Goal: Transaction & Acquisition: Subscribe to service/newsletter

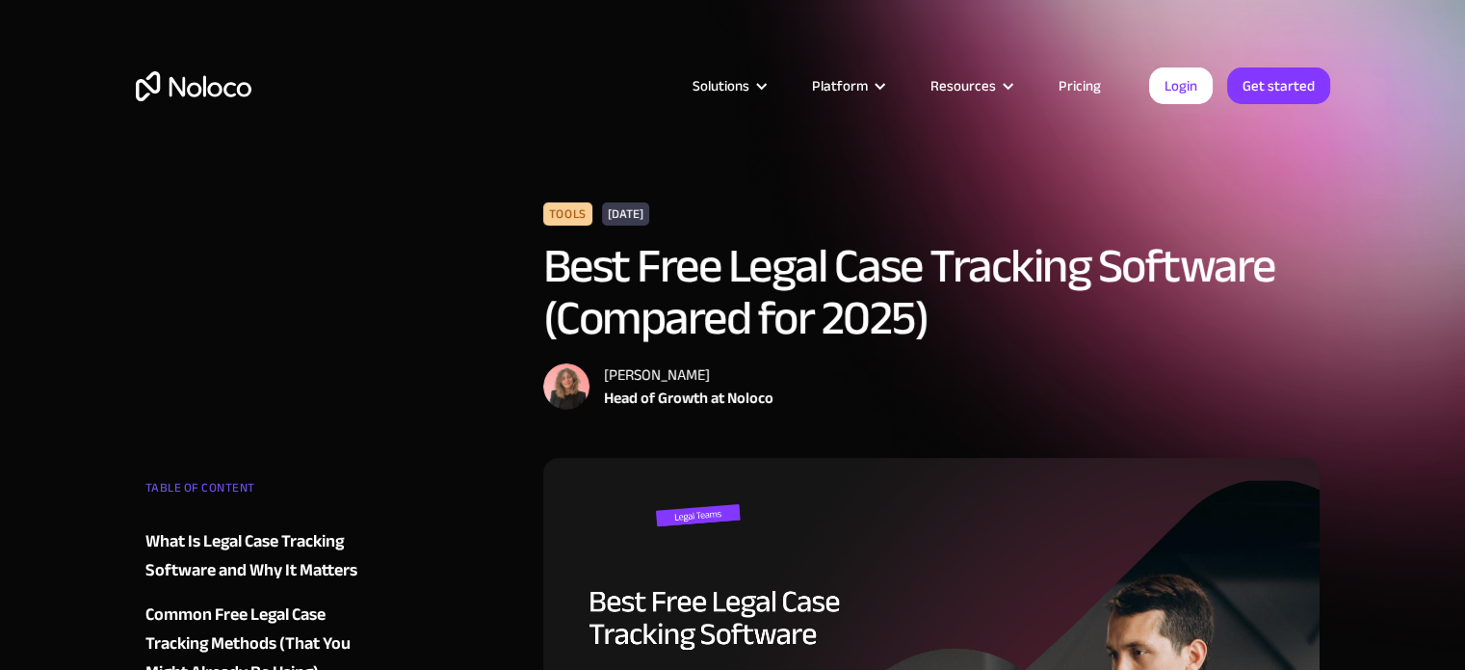
click at [1086, 78] on link "Pricing" at bounding box center [1080, 85] width 91 height 25
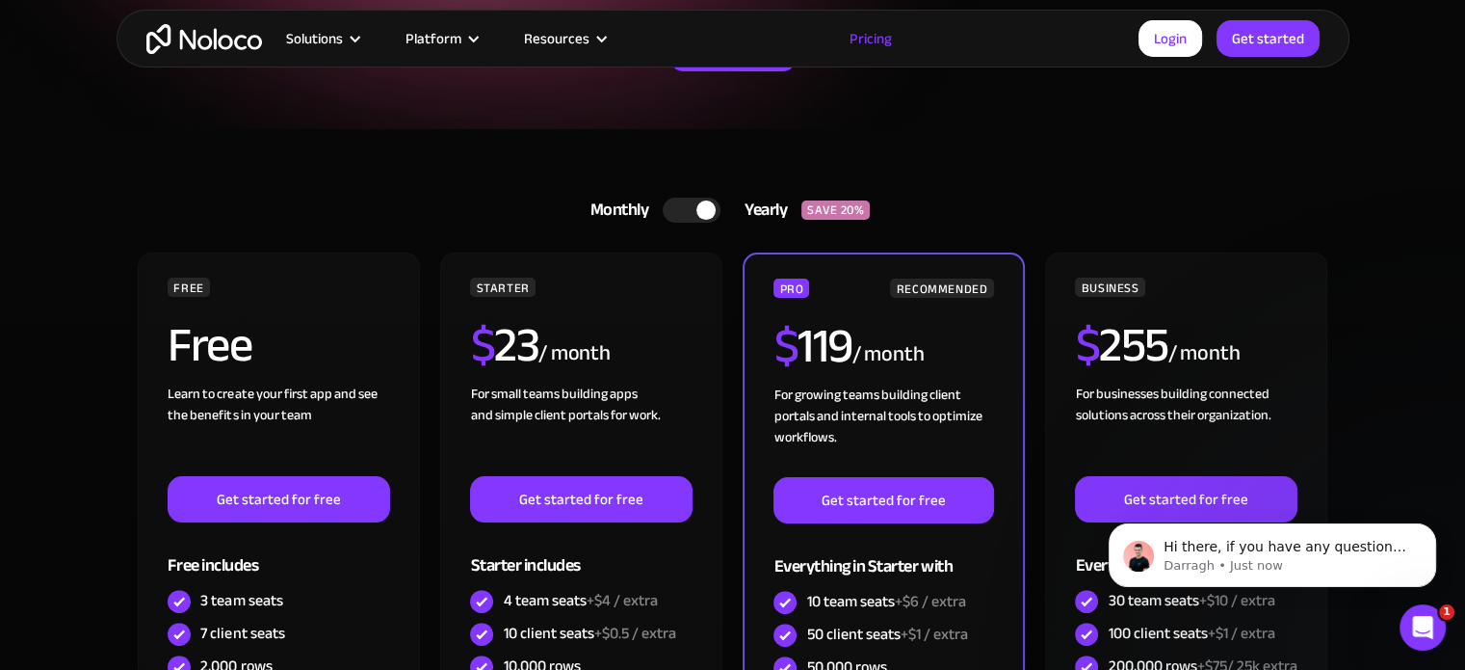
scroll to position [362, 0]
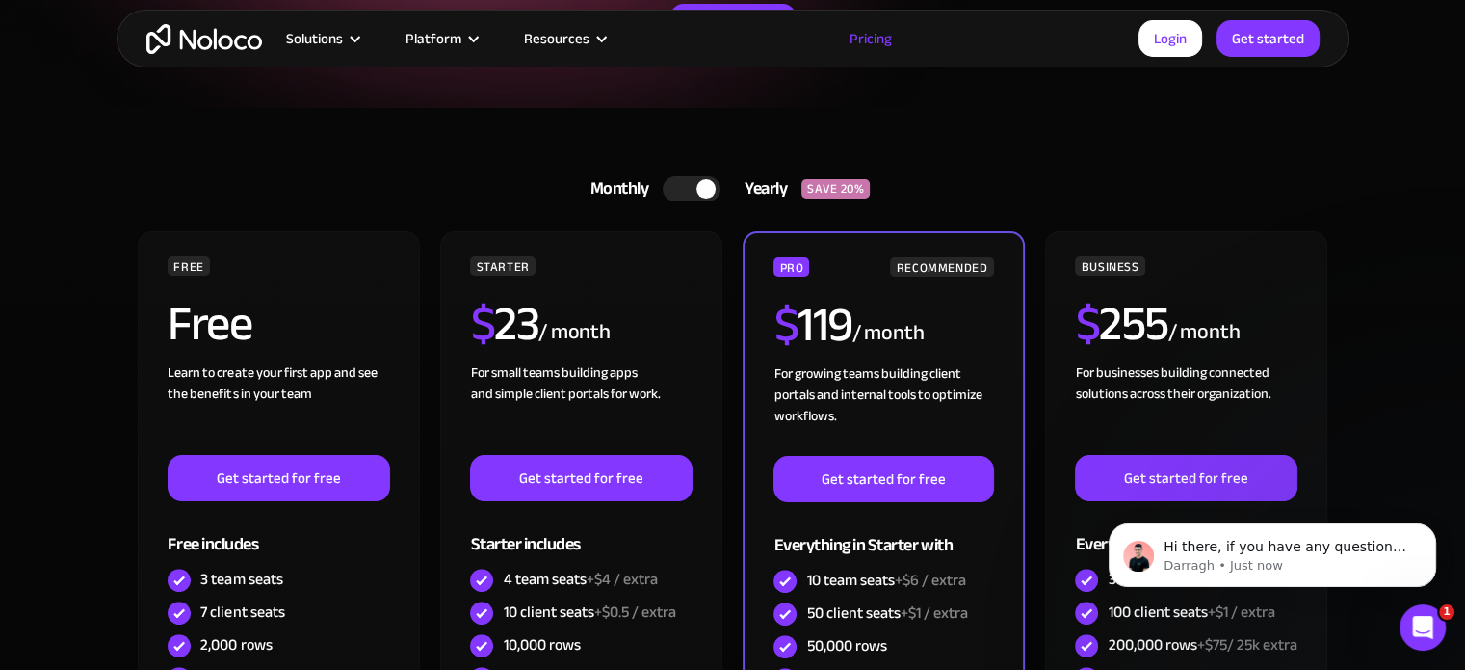
click at [703, 197] on div at bounding box center [692, 188] width 58 height 25
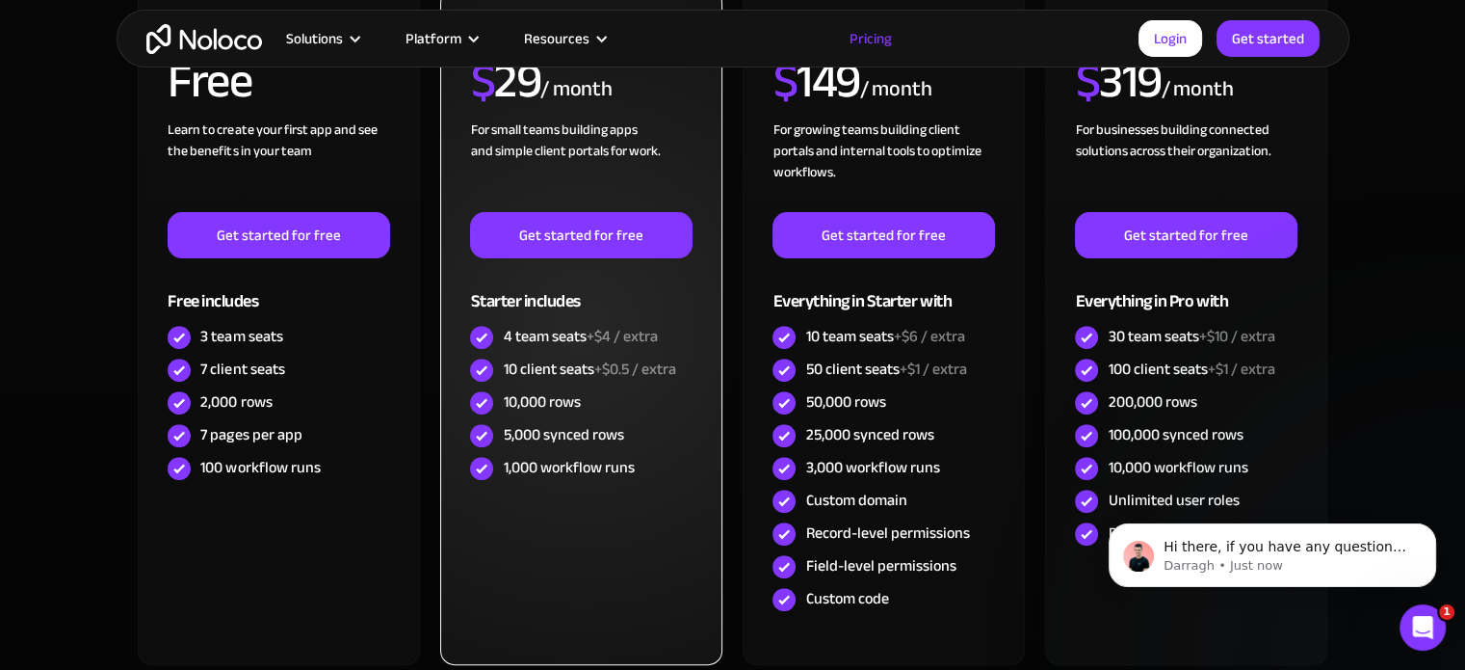
scroll to position [607, 0]
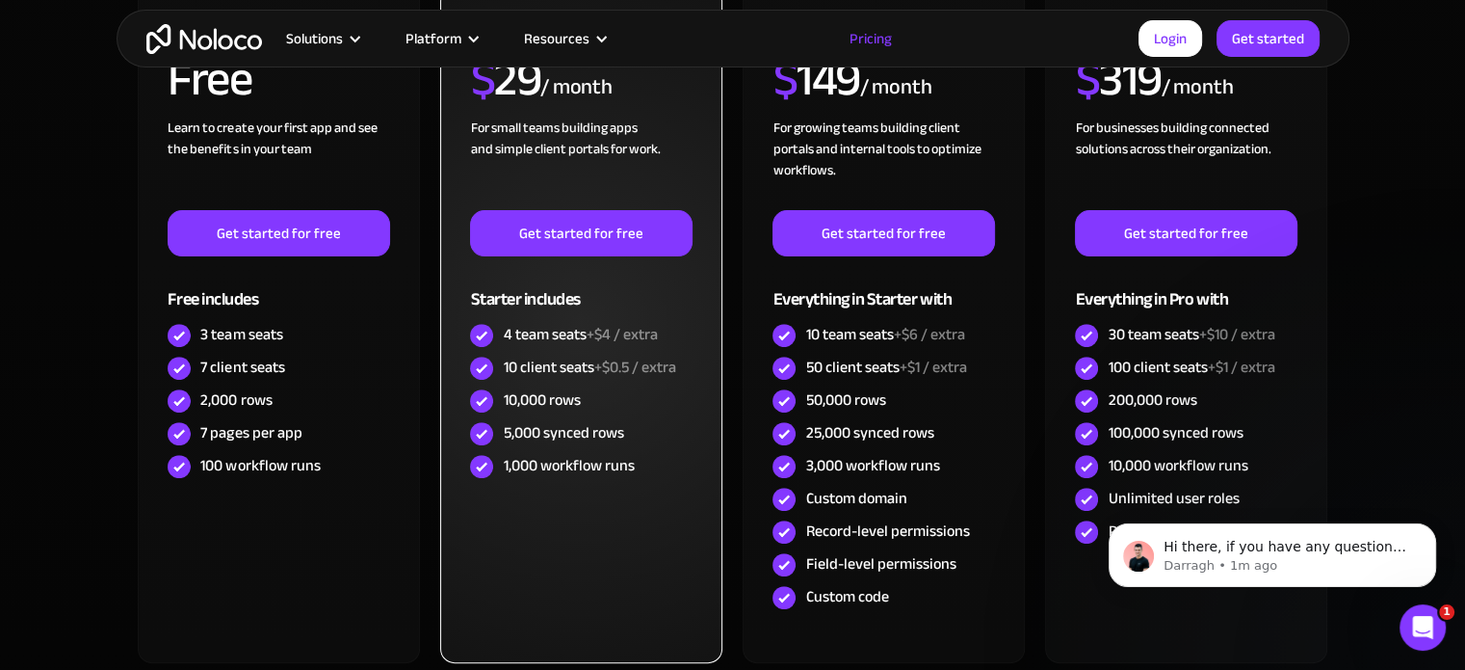
click at [518, 331] on div "4 team seats +$4 / extra" at bounding box center [580, 334] width 154 height 21
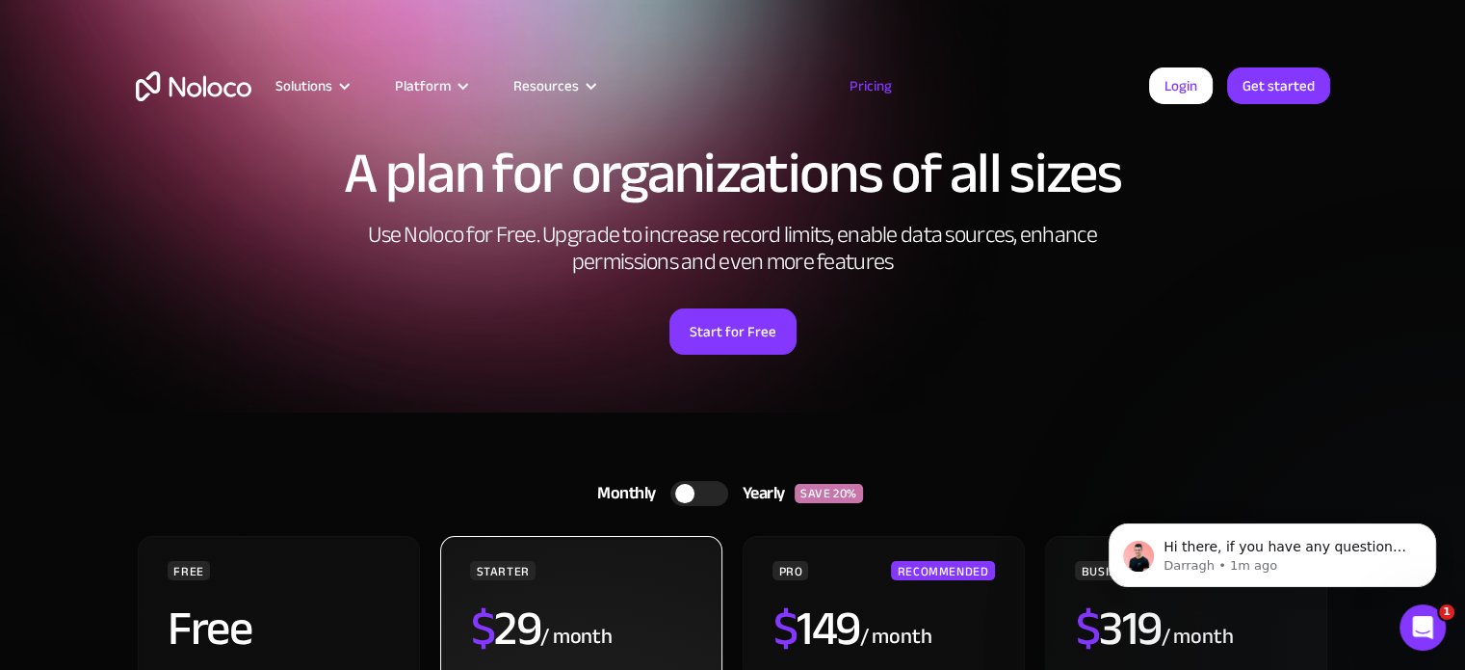
scroll to position [0, 0]
